Goal: Information Seeking & Learning: Find specific fact

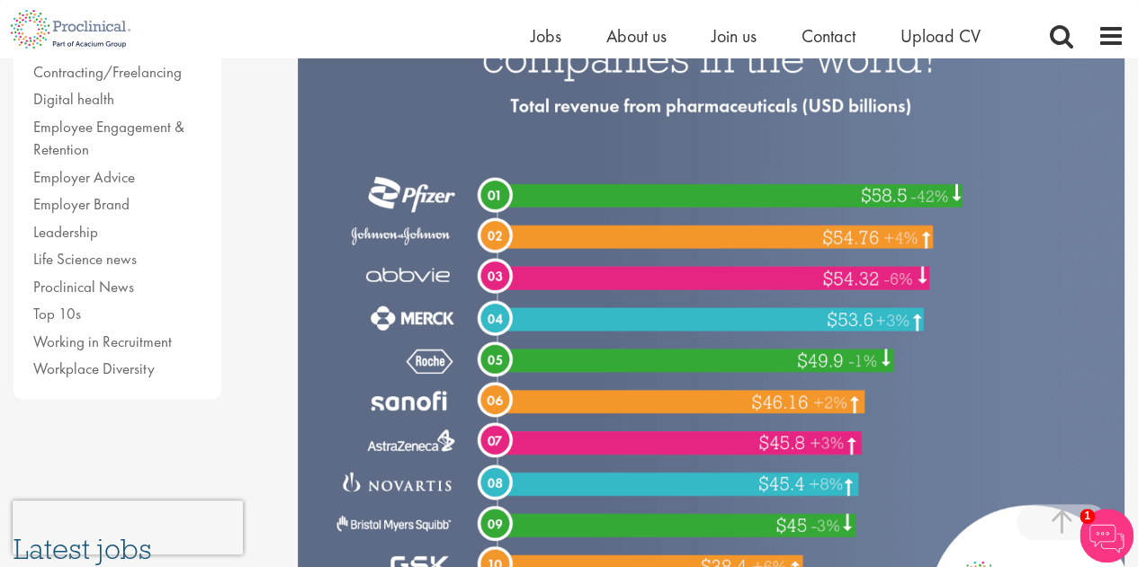
click at [613, 344] on img at bounding box center [711, 290] width 826 height 689
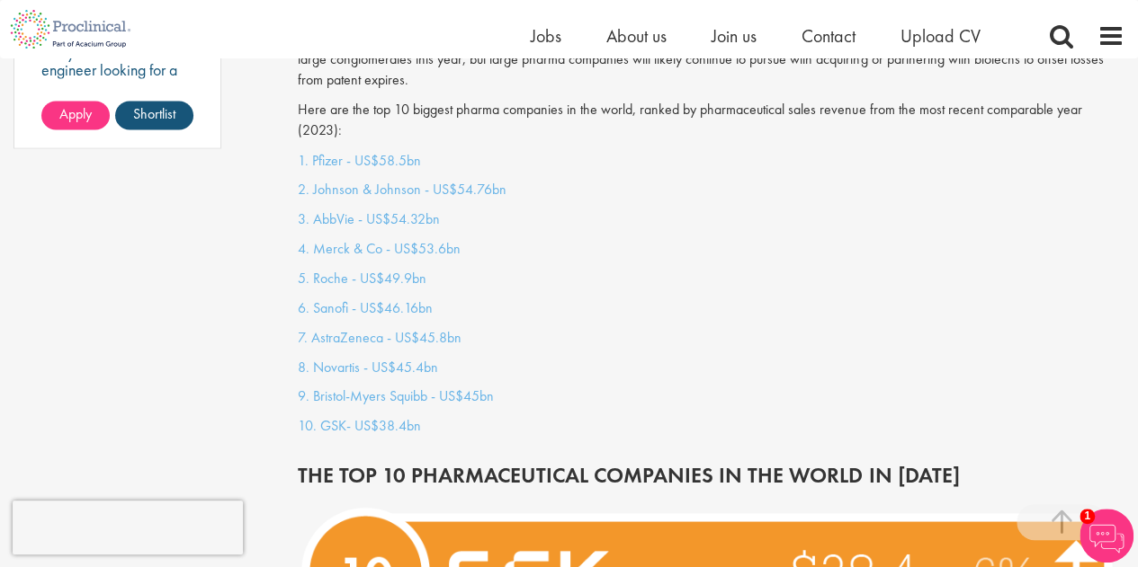
scroll to position [1568, 0]
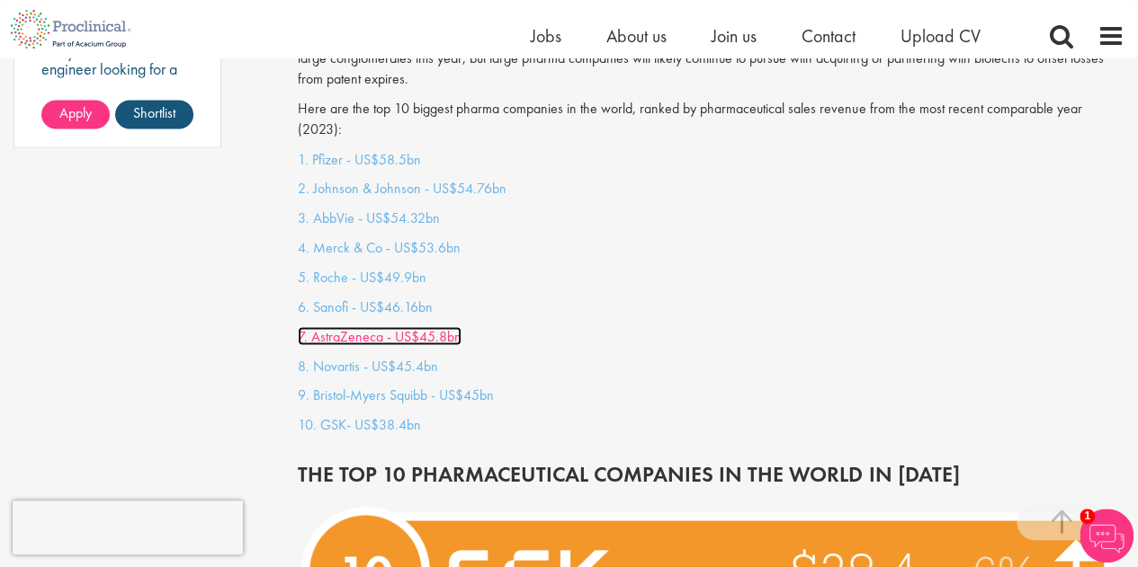
click at [381, 326] on link "7. AstraZeneca - US$45.8bn" at bounding box center [380, 335] width 164 height 19
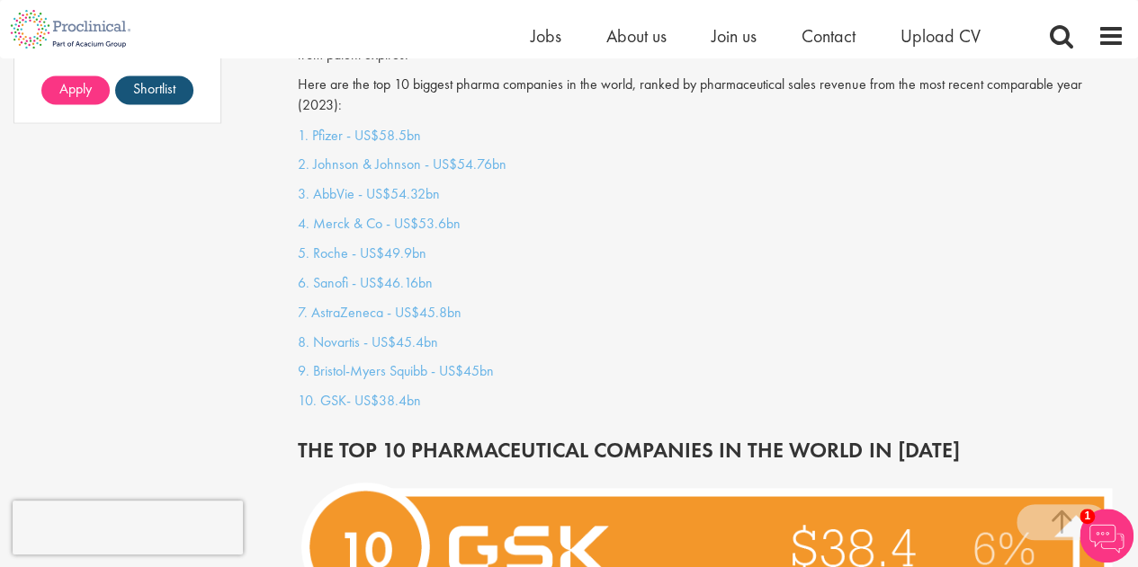
scroll to position [1576, 0]
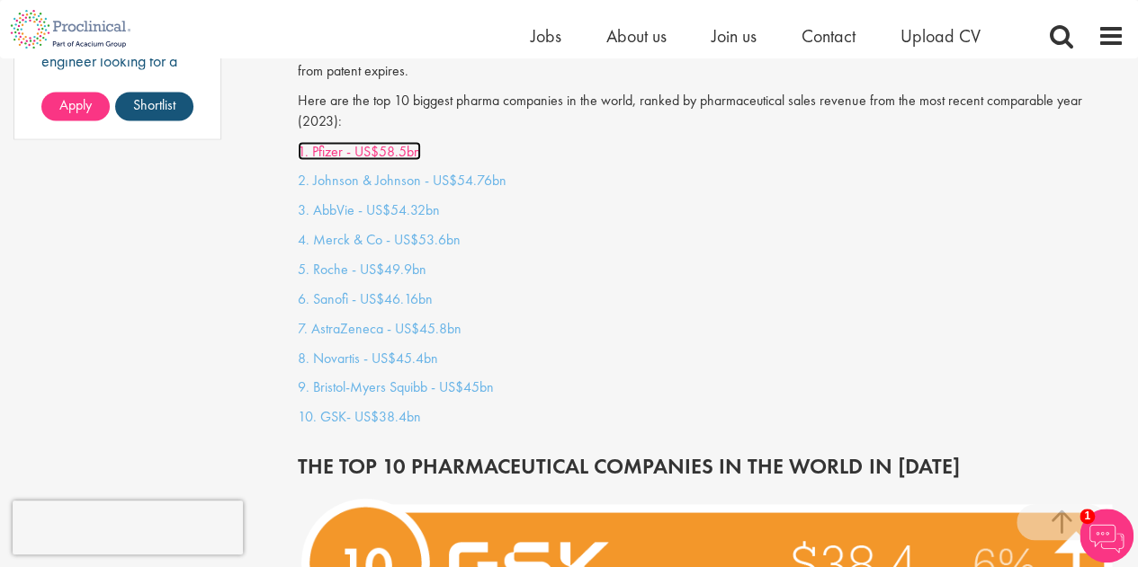
click at [364, 141] on link "1. Pfizer - US$58.5bn" at bounding box center [359, 150] width 123 height 19
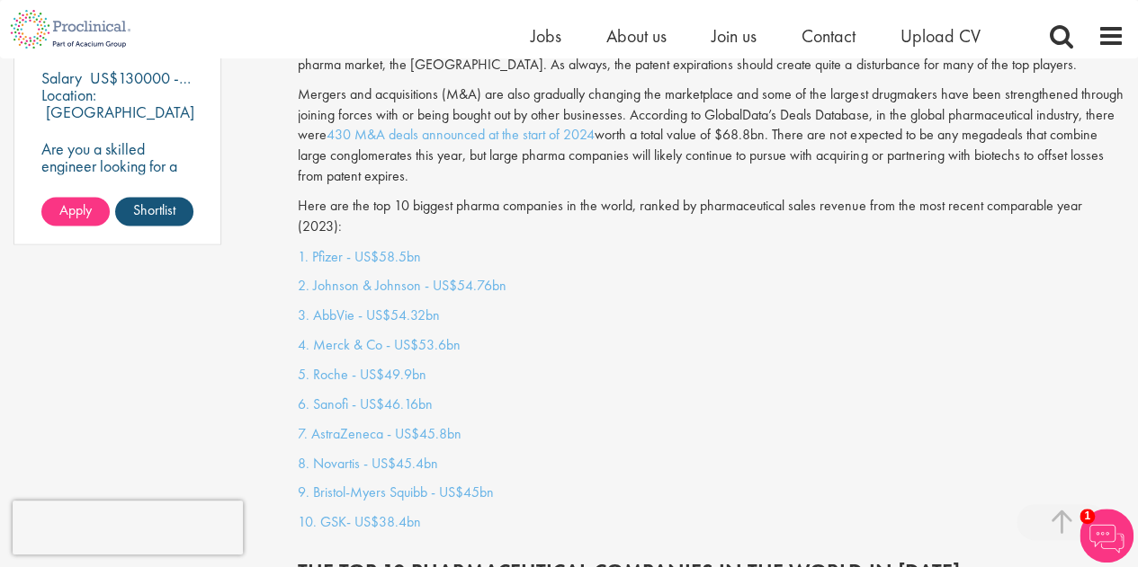
scroll to position [1469, 0]
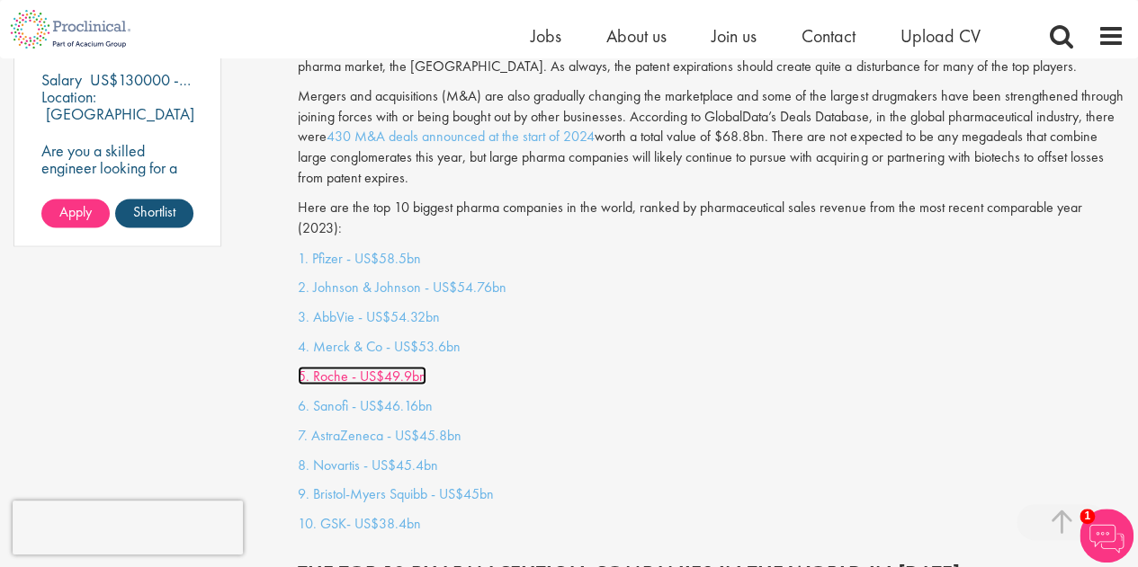
click at [354, 366] on link "5. Roche - US$49.9bn" at bounding box center [362, 375] width 129 height 19
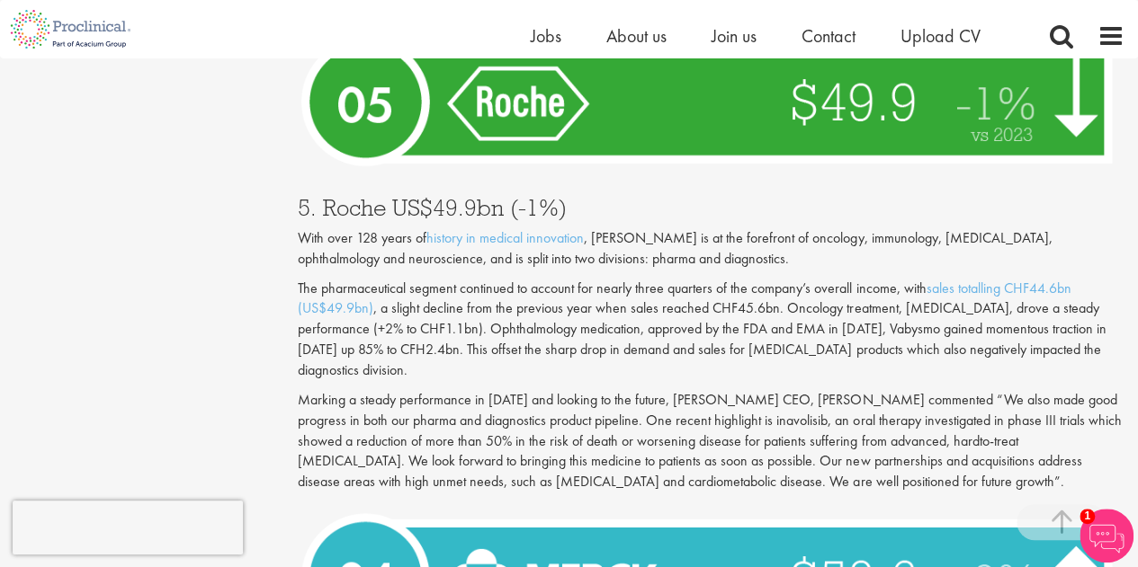
scroll to position [4401, 0]
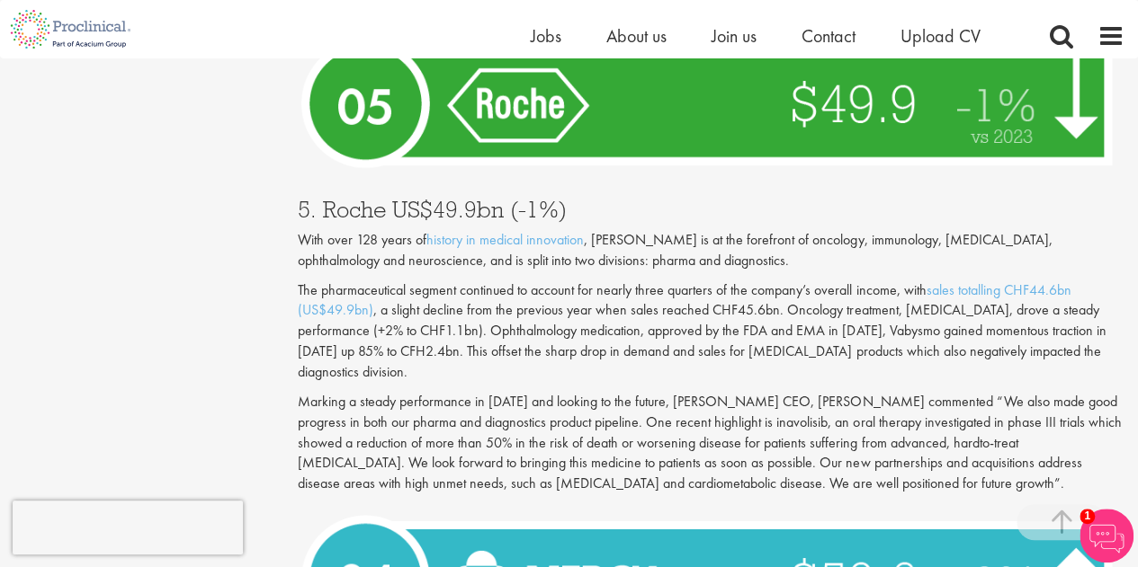
click at [351, 198] on h3 "5. Roche US$49.9bn (-1%)" at bounding box center [711, 209] width 826 height 23
copy h3 "Roche"
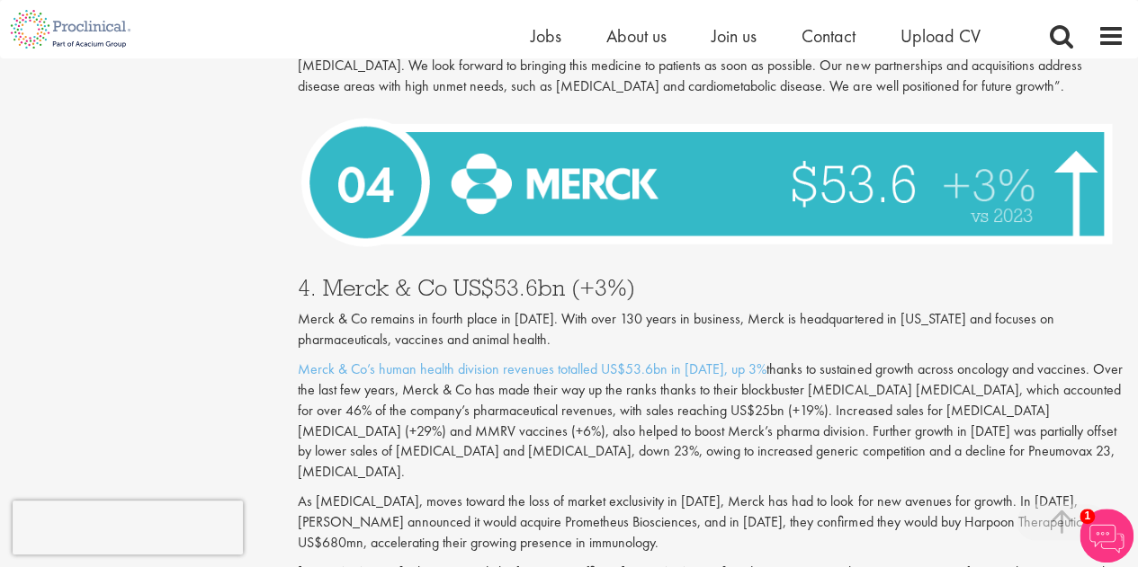
scroll to position [4800, 0]
